Goal: Register for event/course

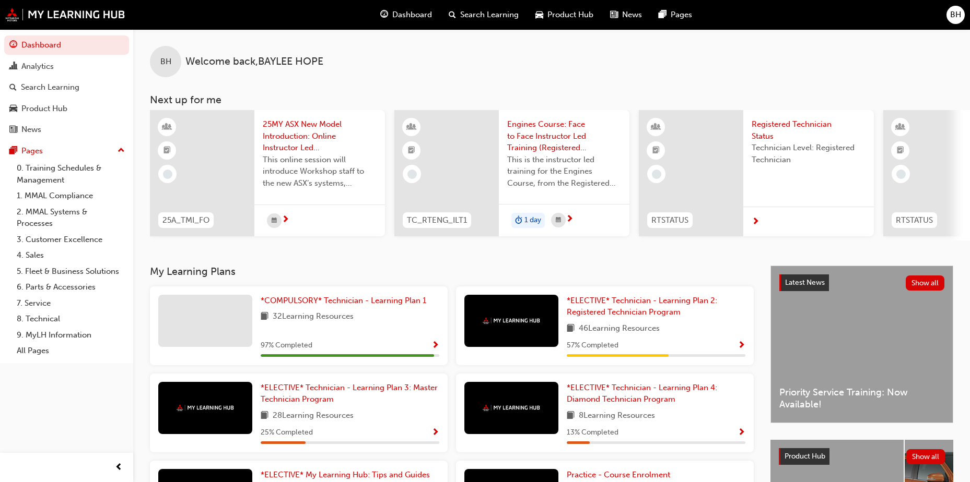
click at [296, 143] on span "25MY ASX New Model Introduction: Online Instructor Led Training" at bounding box center [320, 137] width 114 height 36
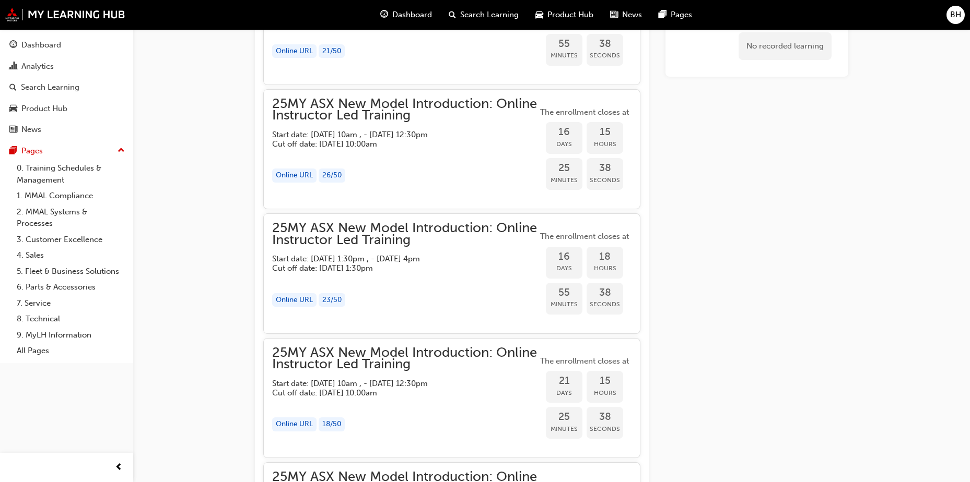
scroll to position [767, 0]
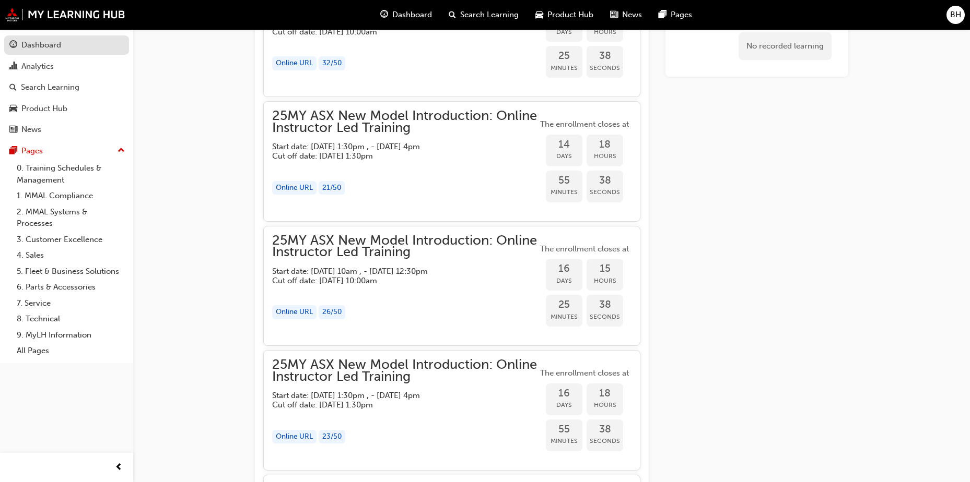
click at [49, 45] on div "Dashboard" at bounding box center [41, 45] width 40 height 12
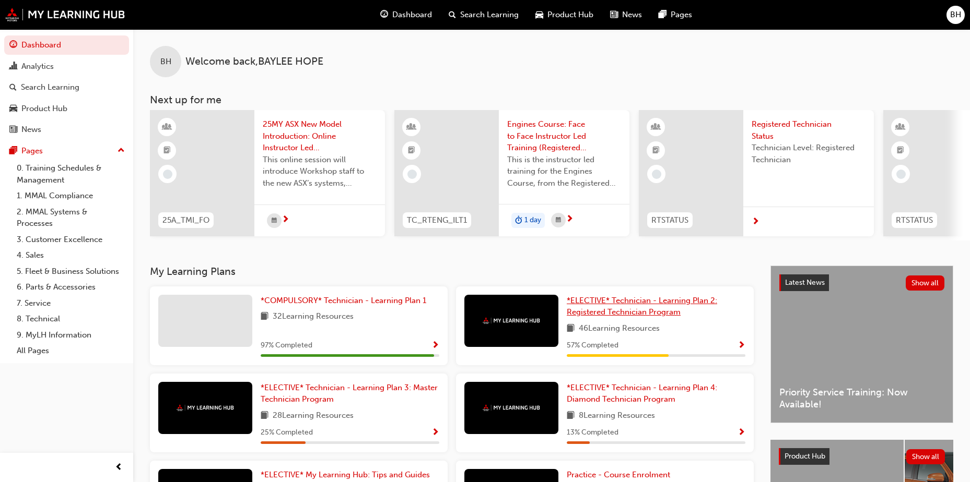
click at [671, 302] on span "*ELECTIVE* Technician - Learning Plan 2: Registered Technician Program" at bounding box center [642, 306] width 150 height 21
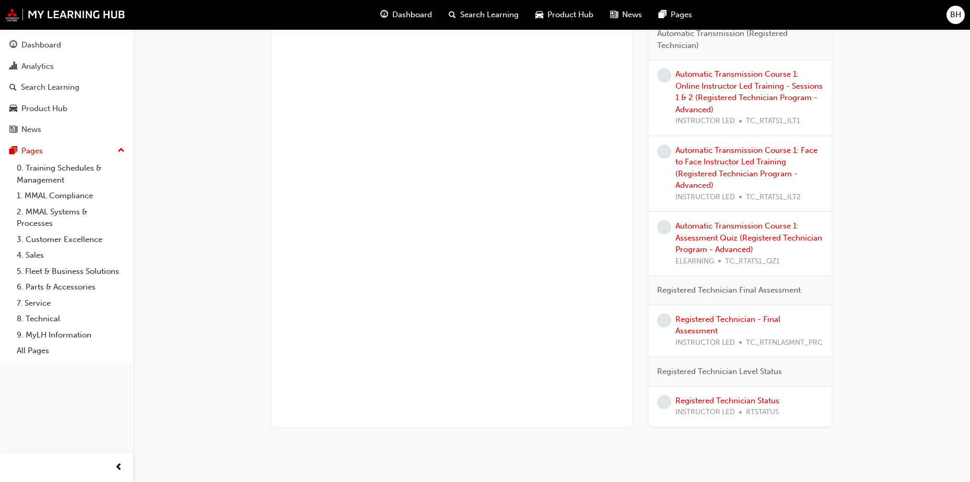
scroll to position [1410, 0]
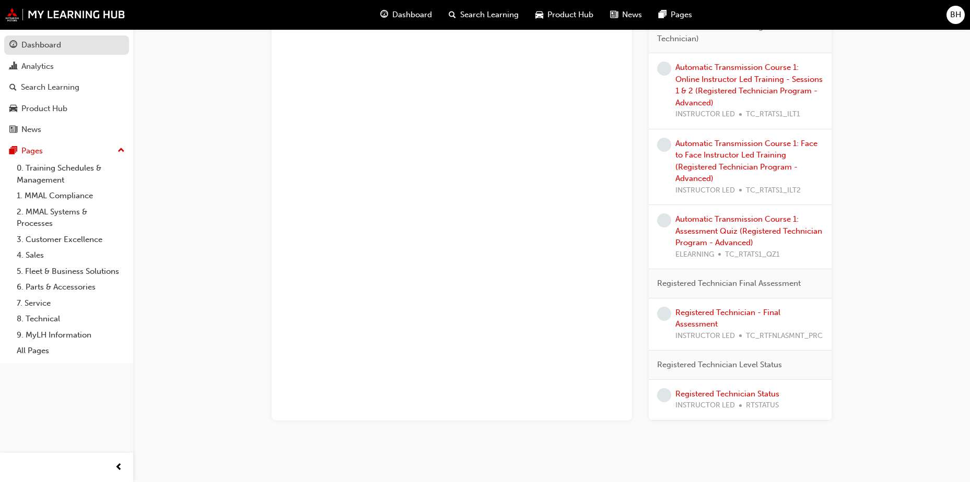
click at [31, 40] on div "Dashboard" at bounding box center [41, 45] width 40 height 12
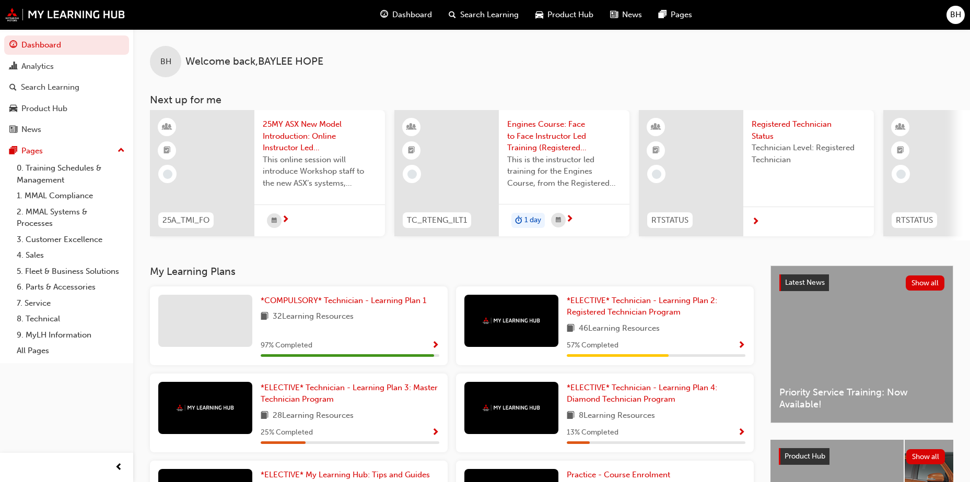
drag, startPoint x: 634, startPoint y: 211, endPoint x: 664, endPoint y: 74, distance: 140.5
click at [664, 74] on div "BH Welcome back , [PERSON_NAME]" at bounding box center [551, 53] width 836 height 48
click at [632, 74] on div "BH Welcome back , [PERSON_NAME]" at bounding box center [551, 53] width 836 height 48
